Goal: Task Accomplishment & Management: Manage account settings

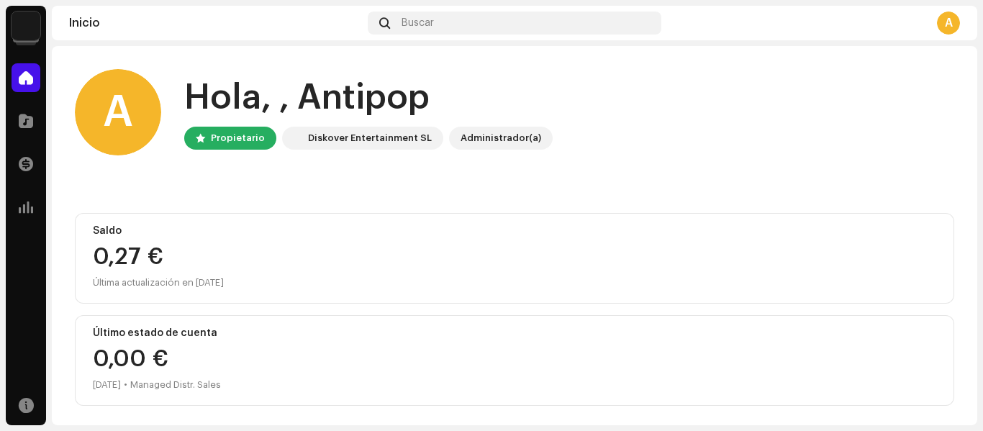
click at [18, 16] on img at bounding box center [26, 26] width 29 height 29
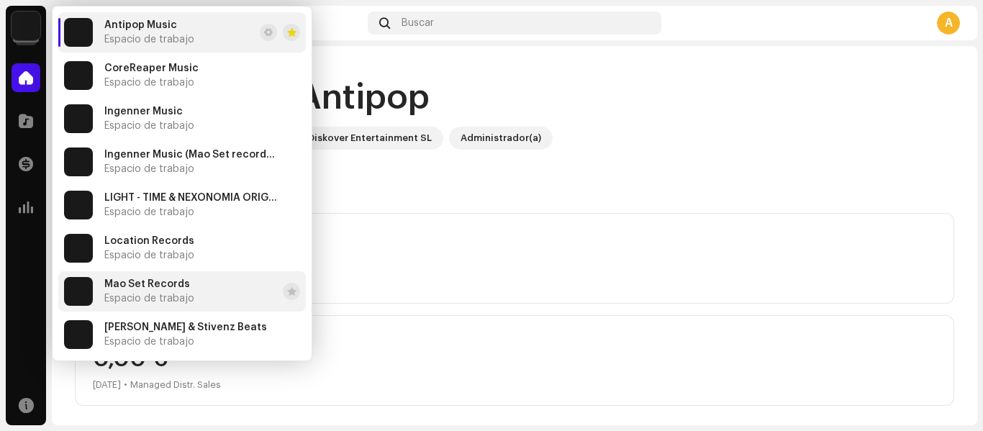
click at [176, 281] on span "Mao Set Records" at bounding box center [147, 284] width 86 height 12
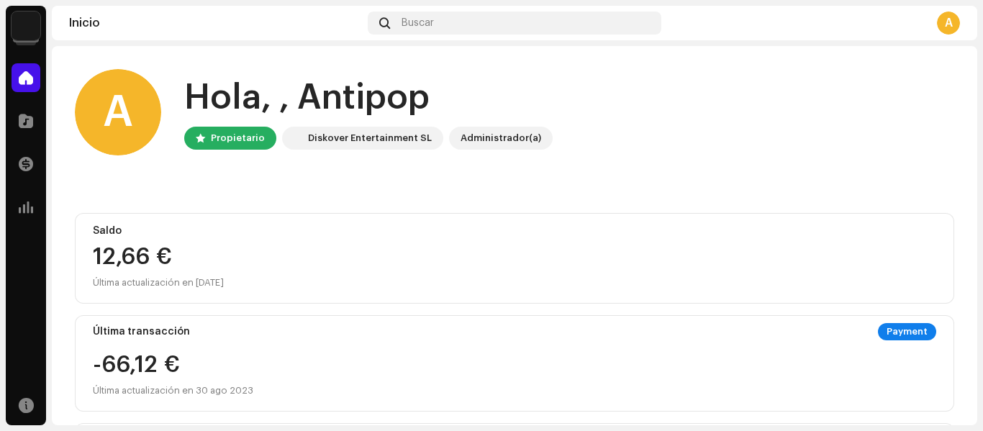
click at [731, 191] on div "A Hola, , Antipop Propietario Diskover Entertainment SL Administrador(a) Saldo …" at bounding box center [514, 429] width 879 height 767
click at [589, 142] on div "A Hola, , Antipop Propietario Diskover Entertainment SL Administrador(a)" at bounding box center [514, 112] width 879 height 86
click at [543, 70] on div "A Hola, , Antipop Propietario Diskover Entertainment SL Administrador(a)" at bounding box center [514, 112] width 879 height 86
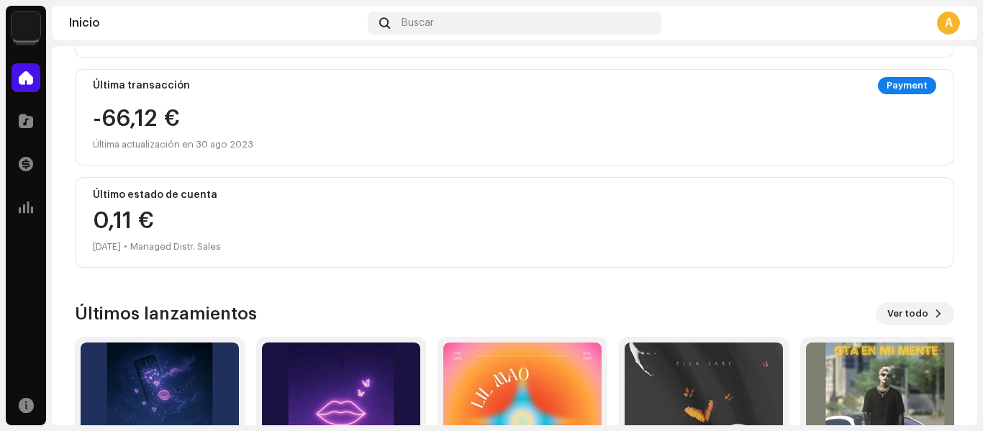
scroll to position [388, 0]
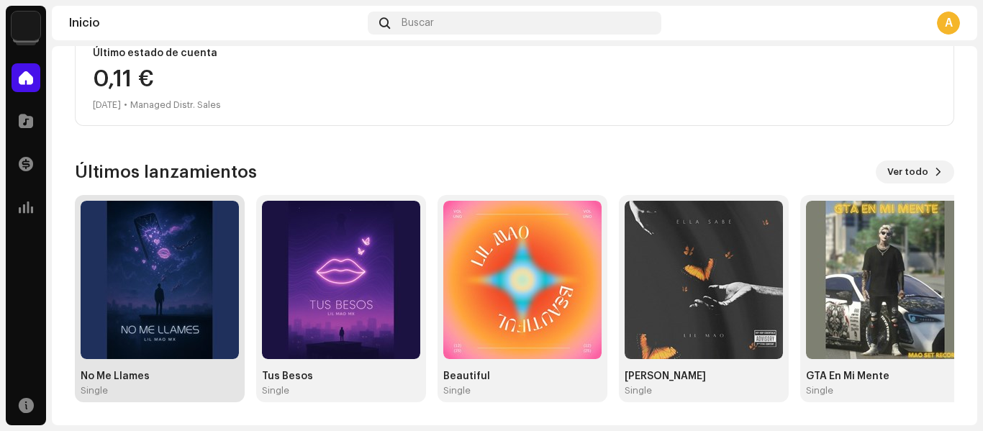
click at [143, 255] on img at bounding box center [160, 280] width 158 height 158
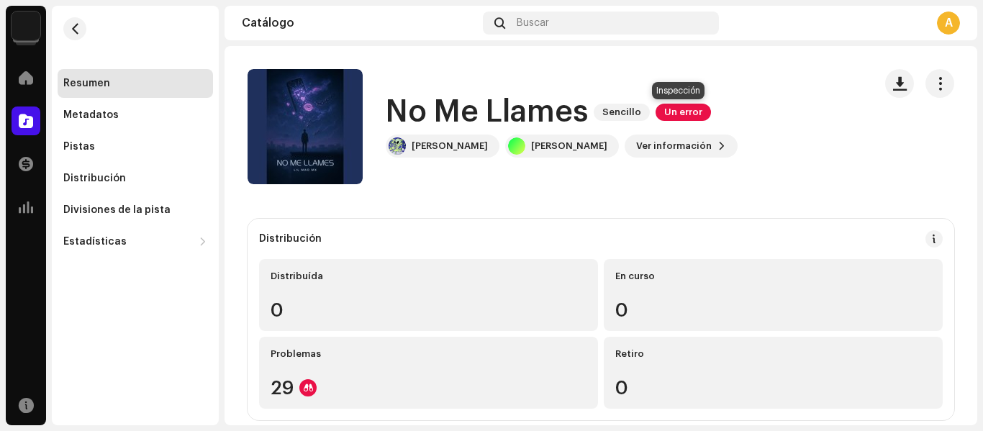
click at [696, 115] on span "Un error" at bounding box center [682, 112] width 55 height 17
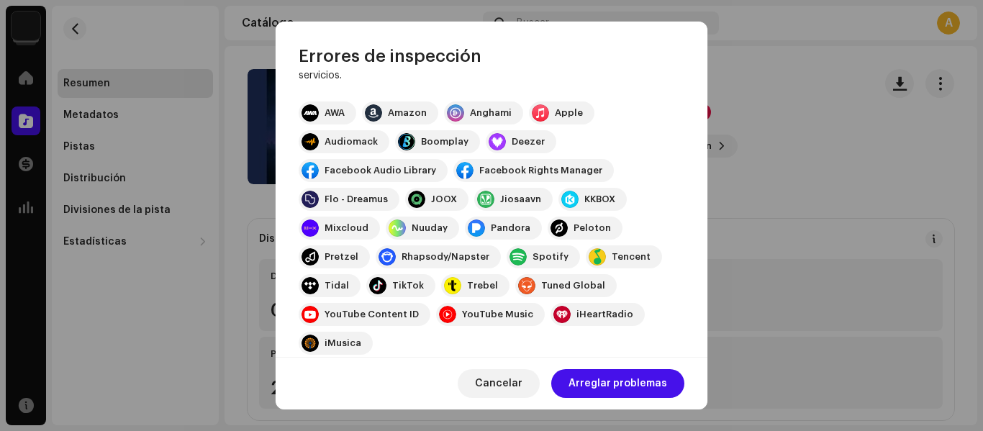
scroll to position [286, 0]
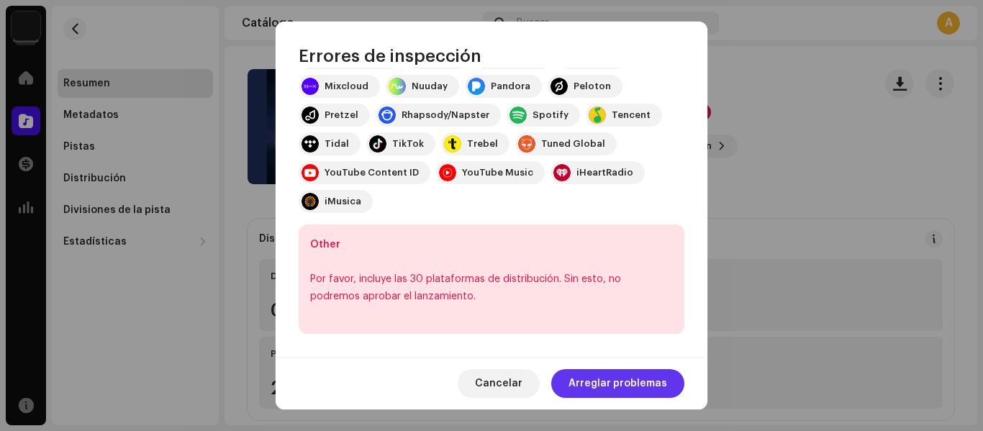
click at [604, 392] on span "Arreglar problemas" at bounding box center [617, 383] width 99 height 29
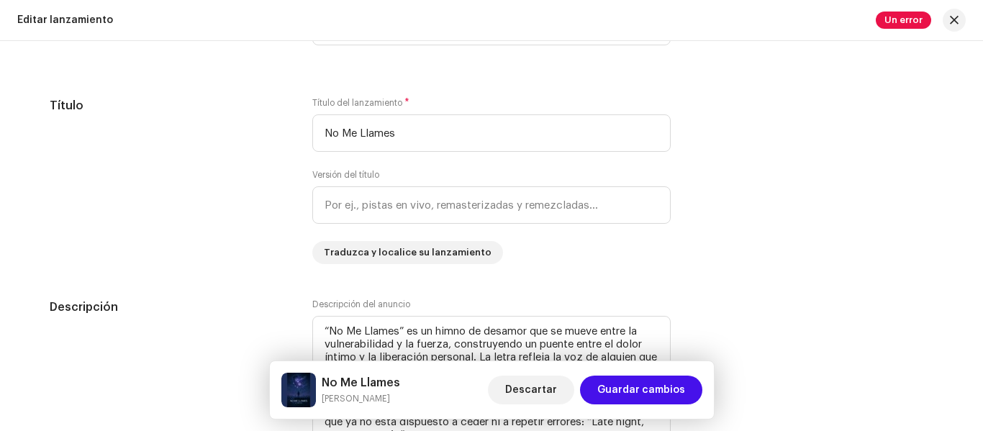
scroll to position [1439, 0]
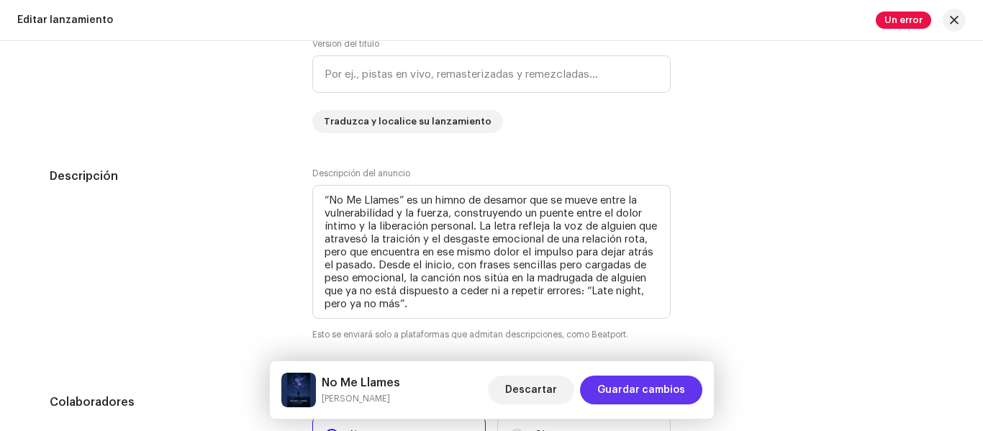
click at [678, 390] on span "Guardar cambios" at bounding box center [641, 389] width 88 height 29
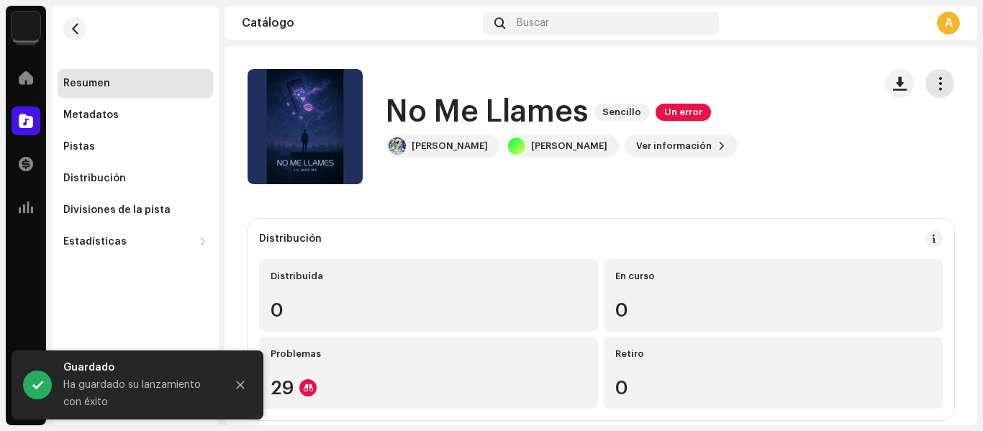
drag, startPoint x: 945, startPoint y: 79, endPoint x: 937, endPoint y: 82, distance: 8.4
click at [942, 81] on div "No Me Llames Sencillo Un error [PERSON_NAME] Ver información" at bounding box center [600, 126] width 752 height 115
click at [936, 83] on span "button" at bounding box center [940, 84] width 14 height 12
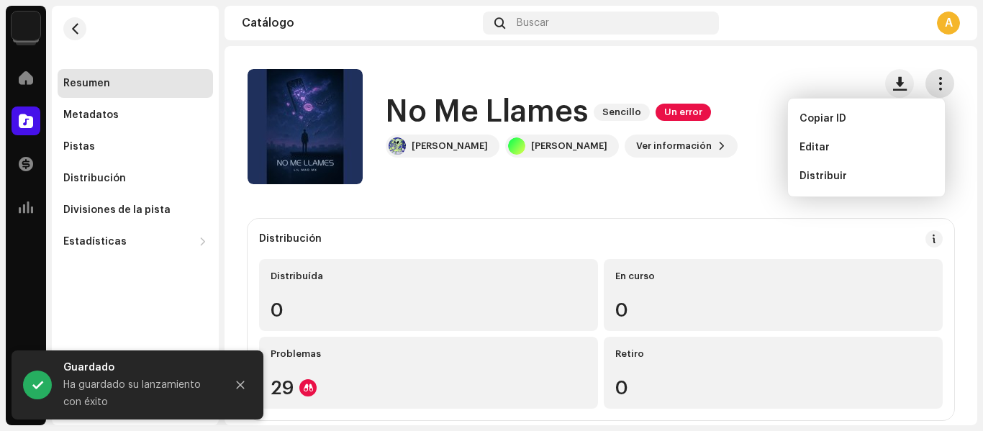
click at [936, 83] on span "button" at bounding box center [940, 84] width 14 height 12
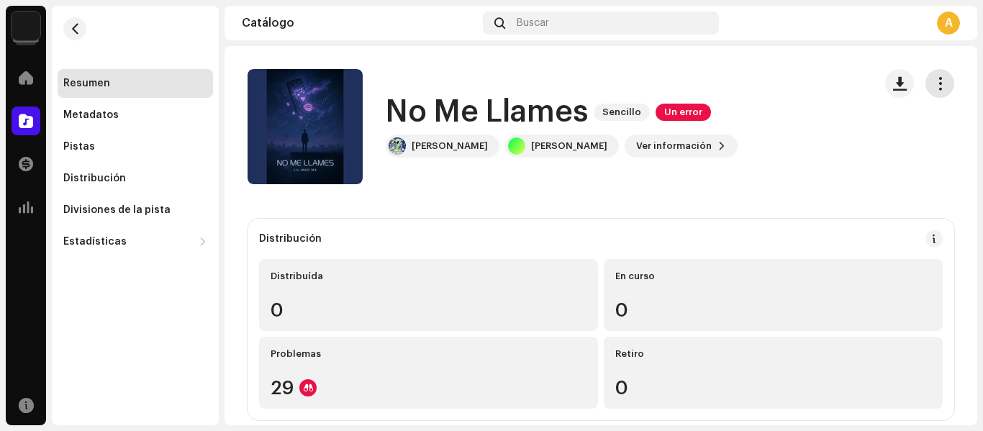
click at [941, 81] on button "button" at bounding box center [939, 83] width 29 height 29
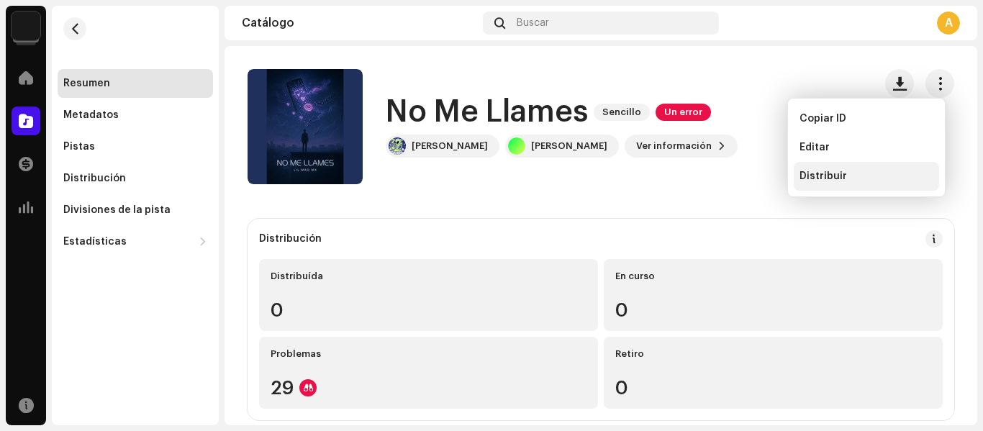
click at [826, 182] on div "Distribuir" at bounding box center [865, 176] width 145 height 29
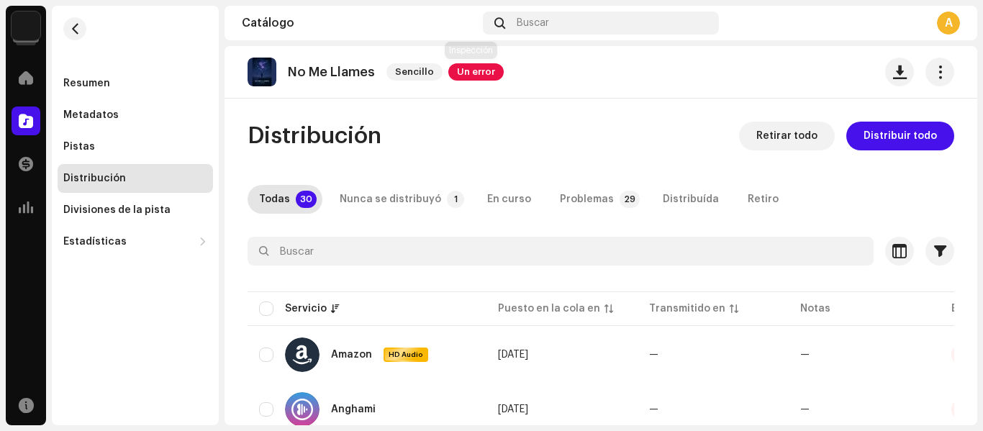
click at [468, 70] on span "Un error" at bounding box center [475, 71] width 55 height 17
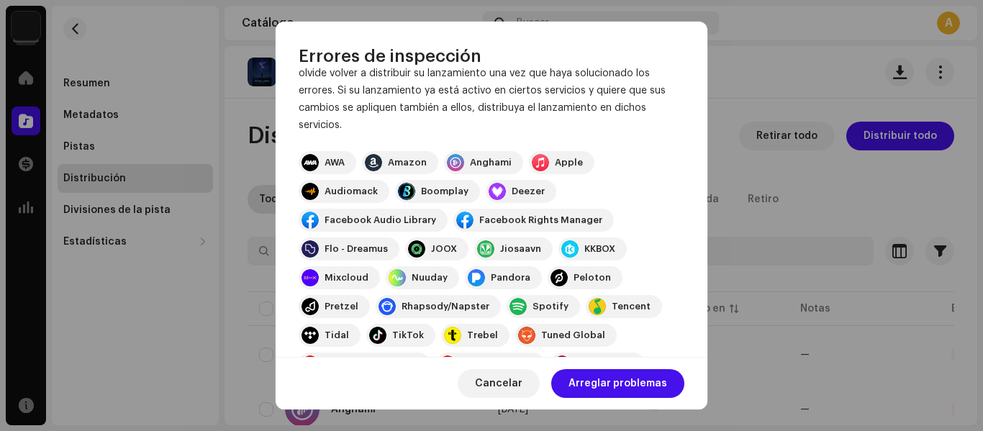
scroll to position [286, 0]
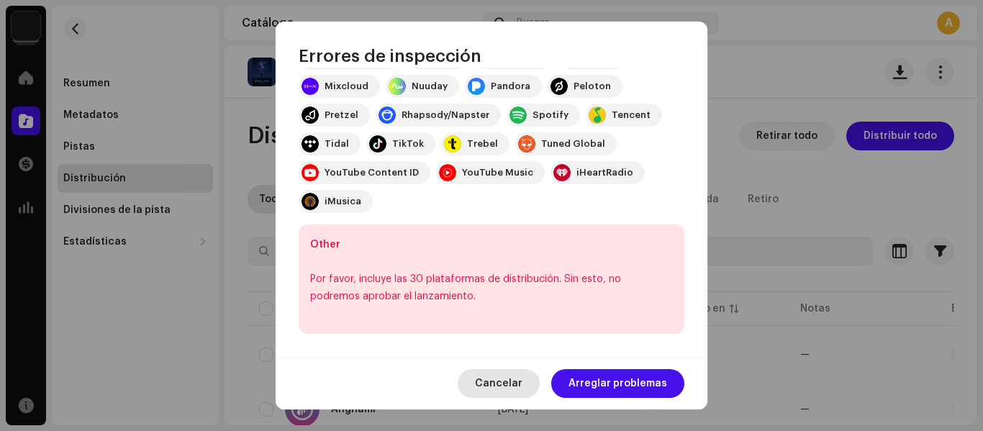
click at [501, 382] on span "Cancelar" at bounding box center [498, 383] width 47 height 29
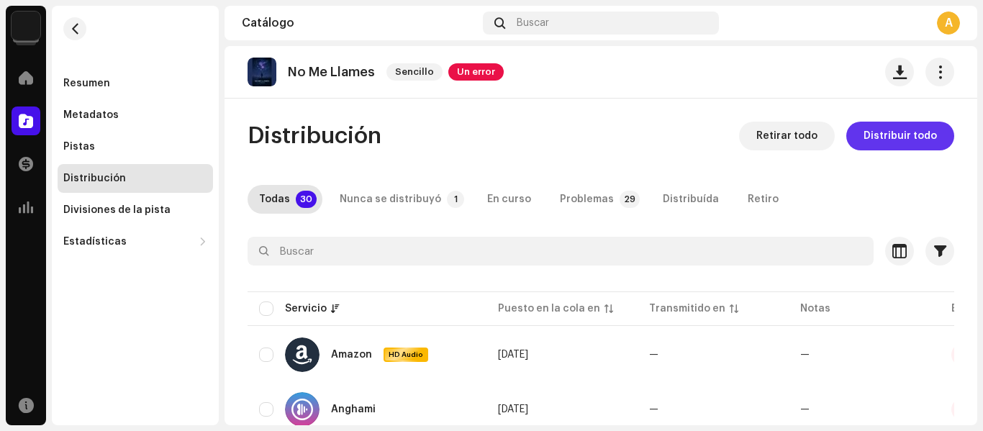
click at [880, 134] on span "Distribuir todo" at bounding box center [899, 136] width 73 height 29
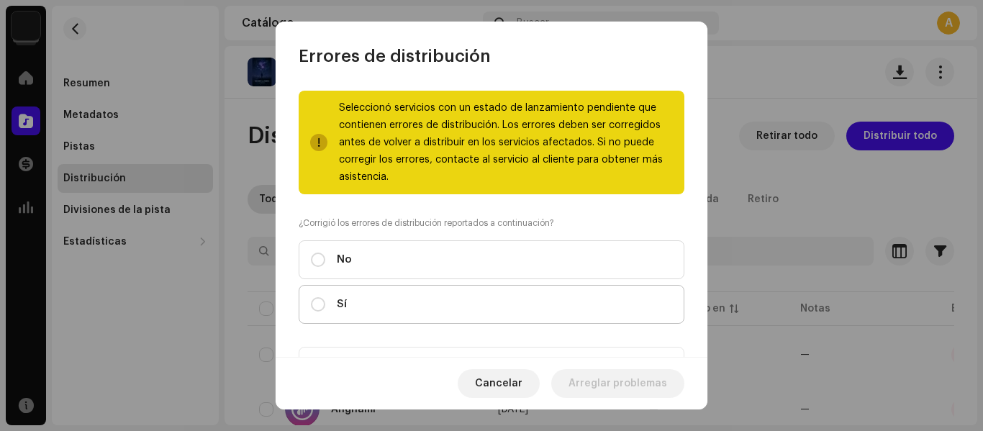
click at [474, 299] on label "Sí" at bounding box center [492, 304] width 386 height 39
click at [325, 299] on input "Sí" at bounding box center [318, 304] width 14 height 14
radio input "true"
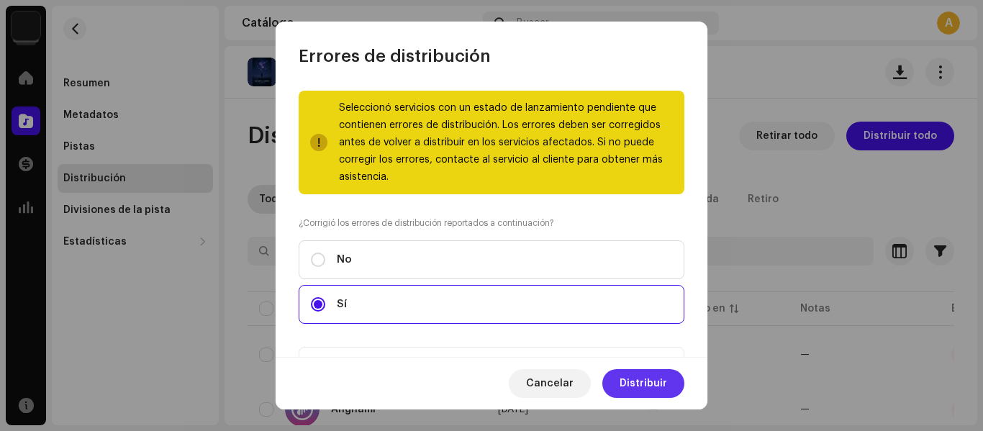
click at [644, 374] on span "Distribuir" at bounding box center [642, 383] width 47 height 29
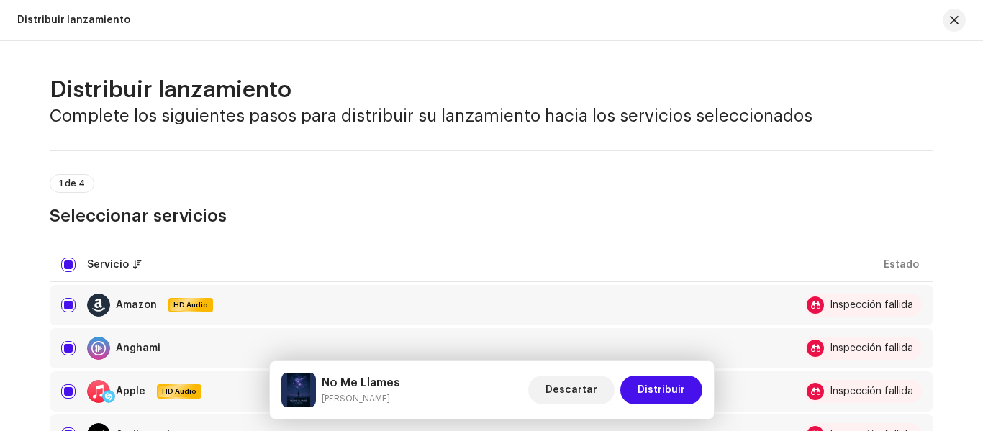
scroll to position [72, 0]
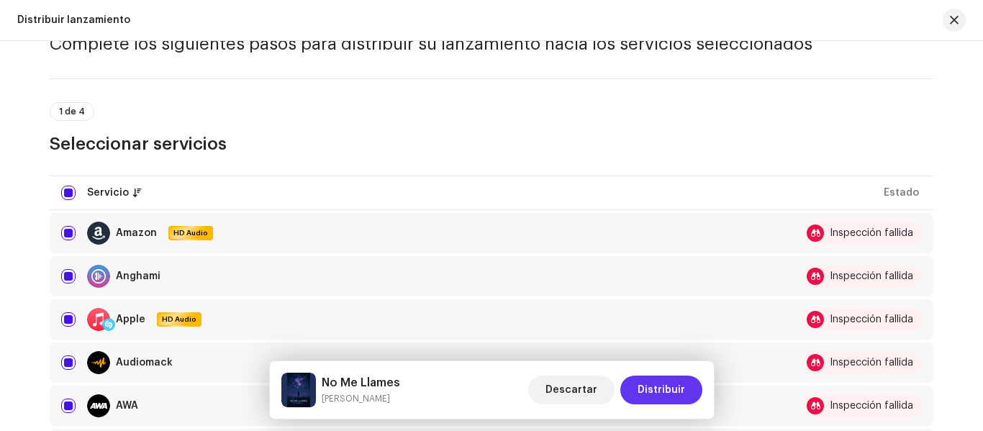
click at [669, 383] on span "Distribuir" at bounding box center [660, 389] width 47 height 29
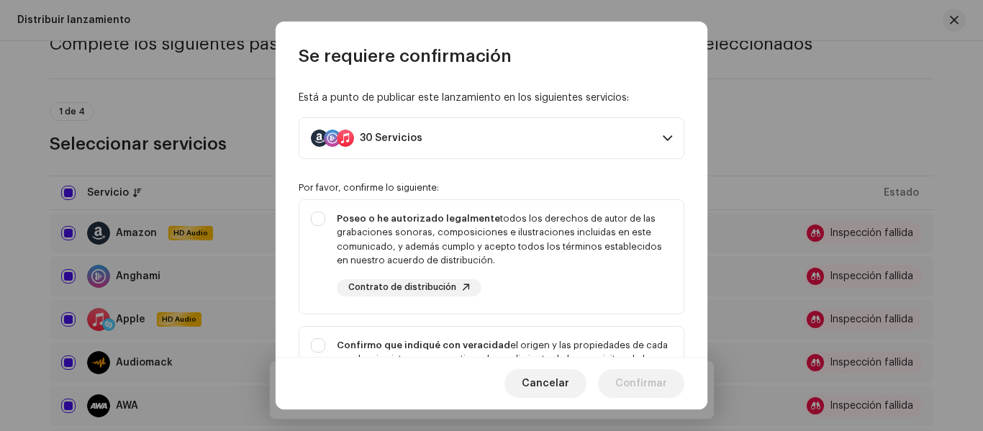
click at [501, 171] on div "Está a punto de publicar este lanzamiento en los siguientes servicios: 30 Servi…" at bounding box center [491, 212] width 432 height 289
click at [367, 251] on div "Poseo o he autorizado legalmente todos los derechos de autor de las grabaciones…" at bounding box center [504, 239] width 335 height 56
checkbox input "true"
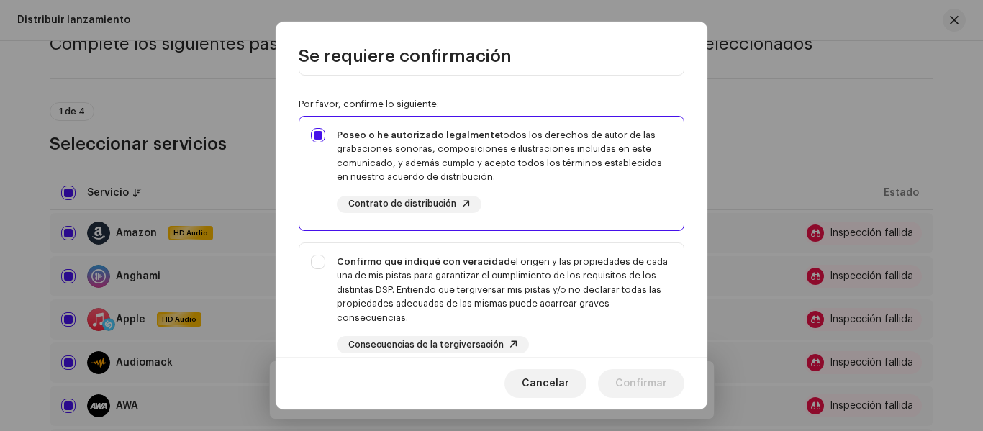
scroll to position [216, 0]
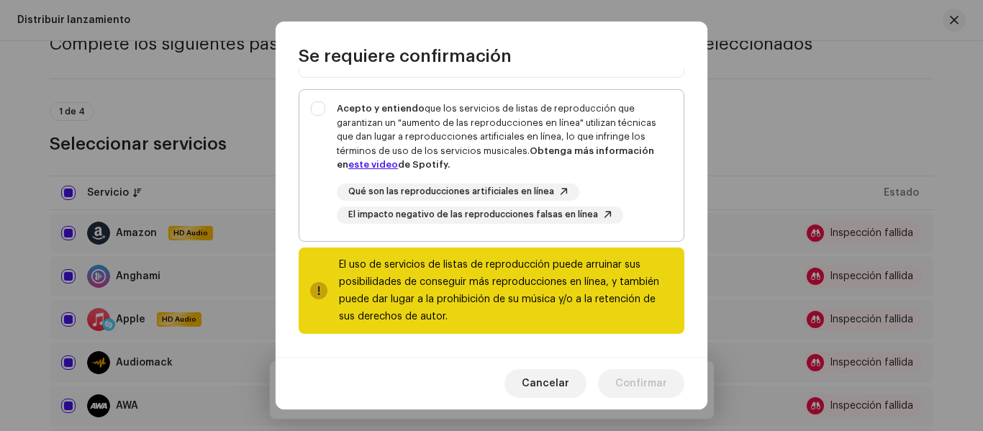
click at [409, 140] on div "Acepto y entiendo que los servicios de listas de reproducción que garantizan un…" at bounding box center [504, 136] width 335 height 70
checkbox input "true"
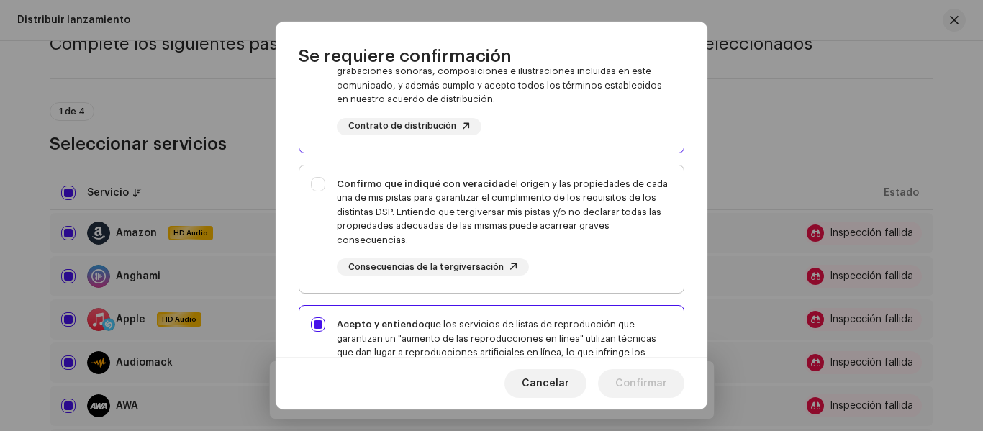
click at [414, 209] on div "Confirmo que indiqué con veracidad el origen y las propiedades de cada una de m…" at bounding box center [504, 212] width 335 height 70
checkbox input "true"
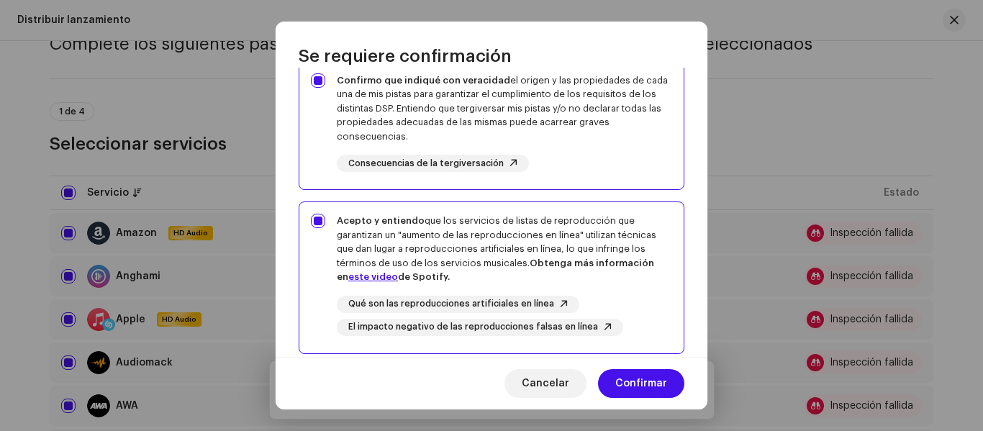
scroll to position [377, 0]
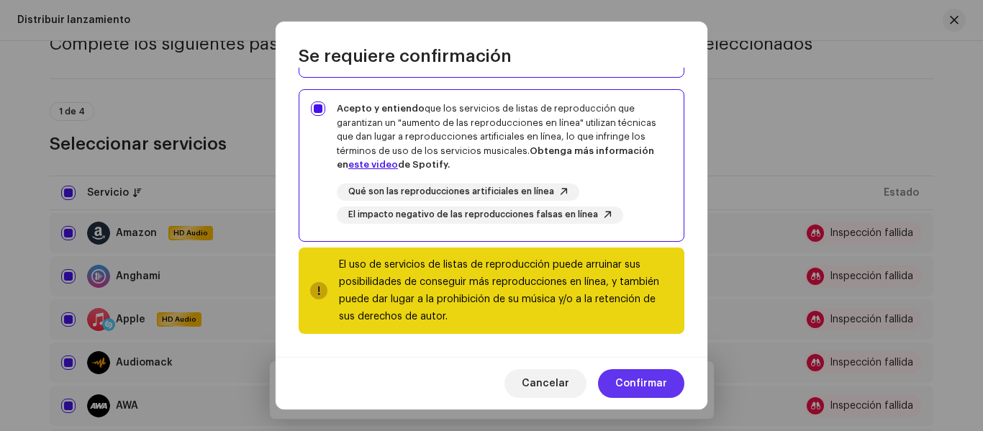
click at [632, 370] on span "Confirmar" at bounding box center [641, 383] width 52 height 29
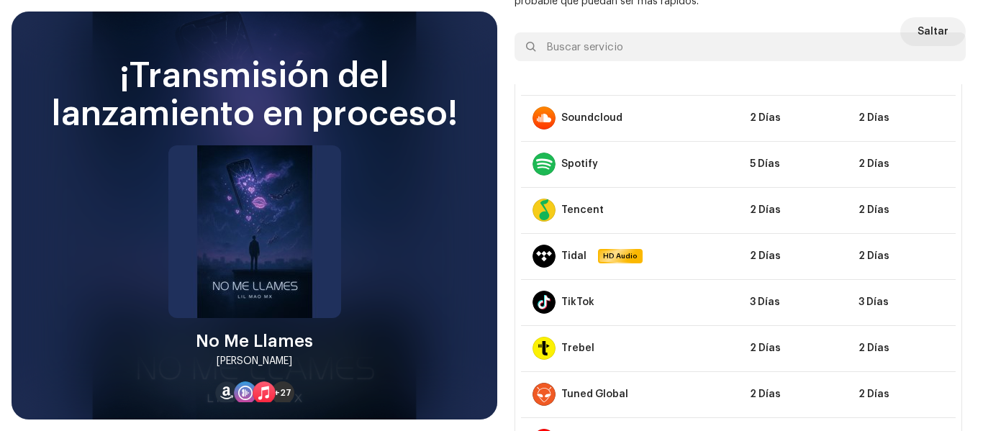
scroll to position [1070, 0]
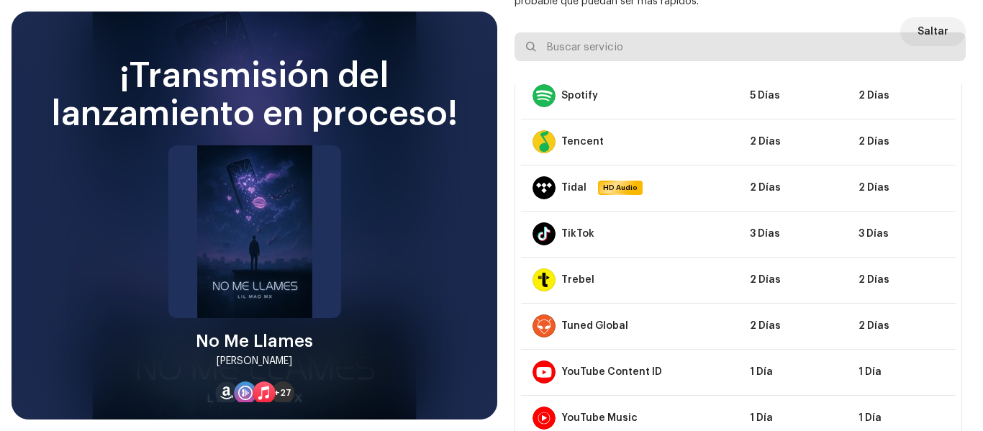
click at [949, 34] on input "text" at bounding box center [739, 46] width 451 height 29
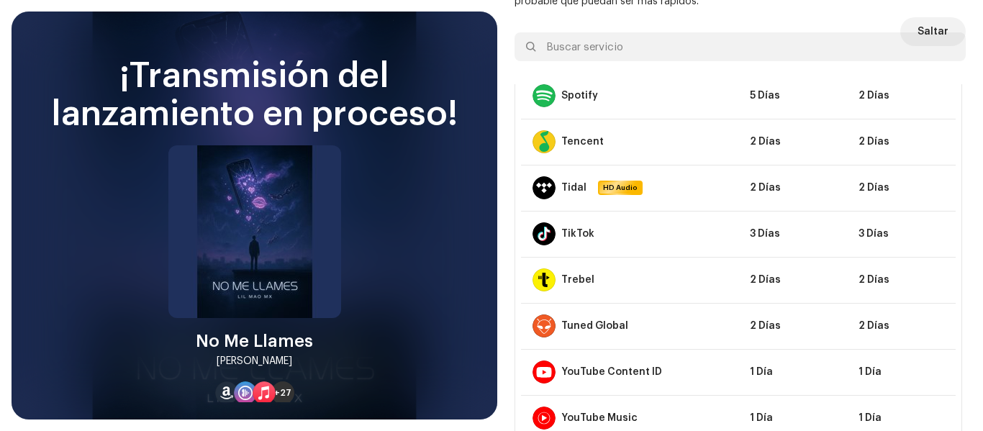
click at [99, 70] on div "¡Transmisión del lanzamiento en proceso!" at bounding box center [254, 96] width 451 height 76
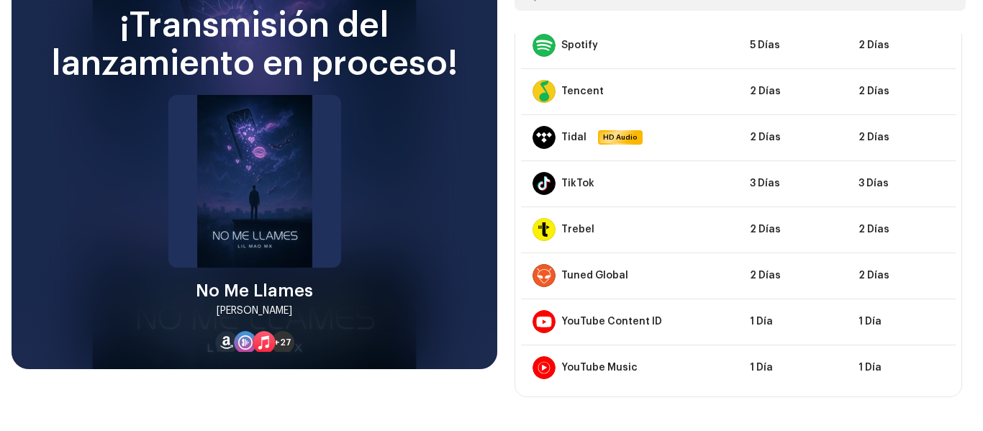
scroll to position [91, 0]
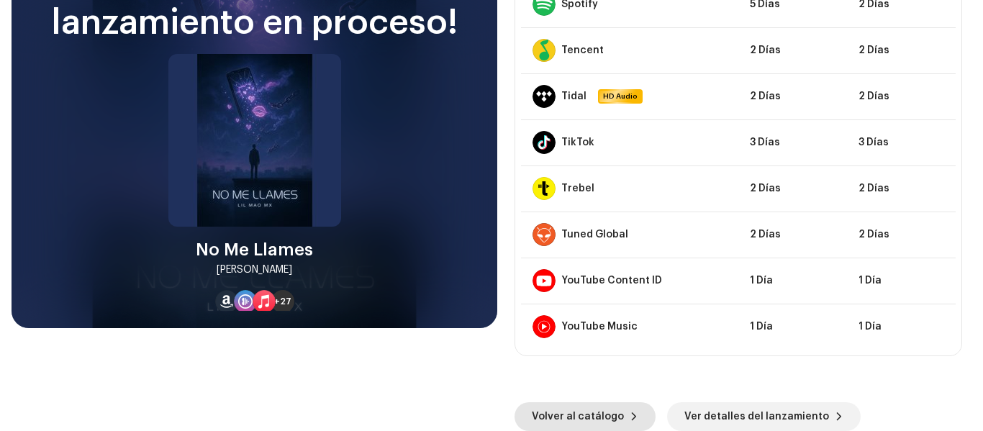
click at [625, 406] on button "Volver al catálogo" at bounding box center [584, 416] width 141 height 29
